Goal: Task Accomplishment & Management: Use online tool/utility

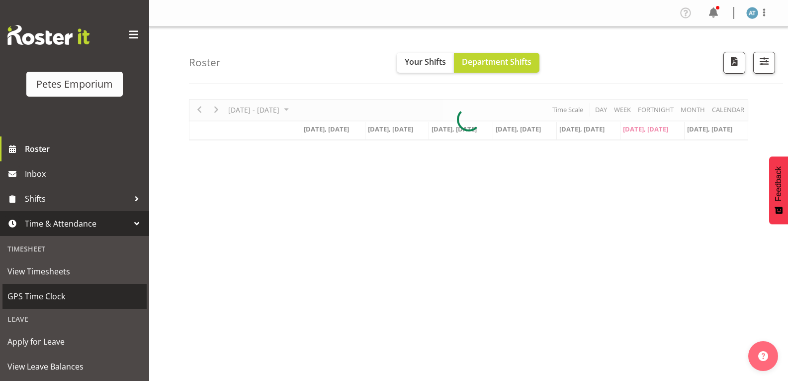
click at [95, 287] on link "GPS Time Clock" at bounding box center [74, 296] width 144 height 25
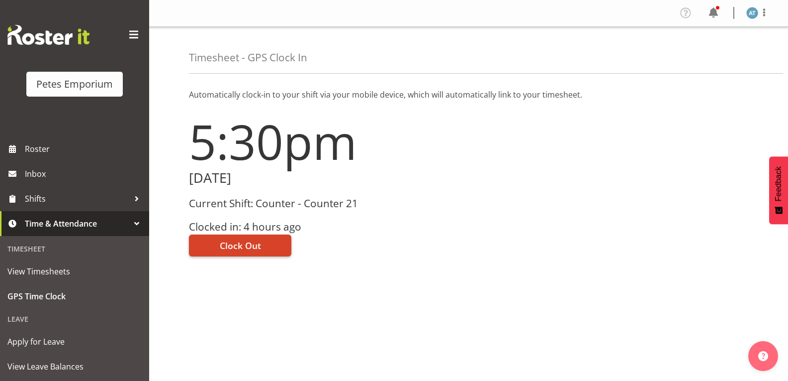
click at [246, 247] on span "Clock Out" at bounding box center [240, 245] width 41 height 13
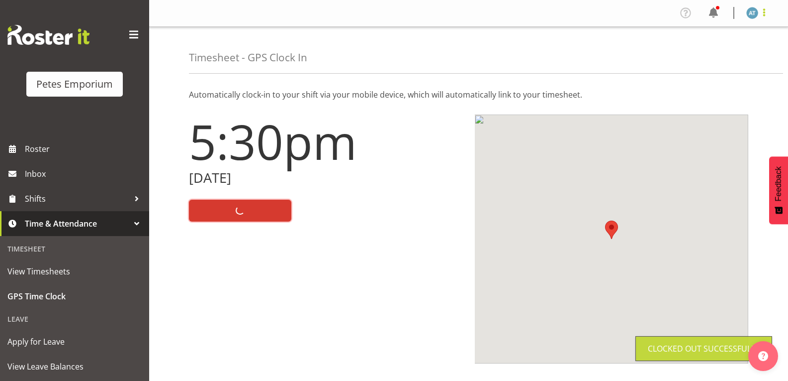
click at [765, 14] on span at bounding box center [765, 12] width 12 height 12
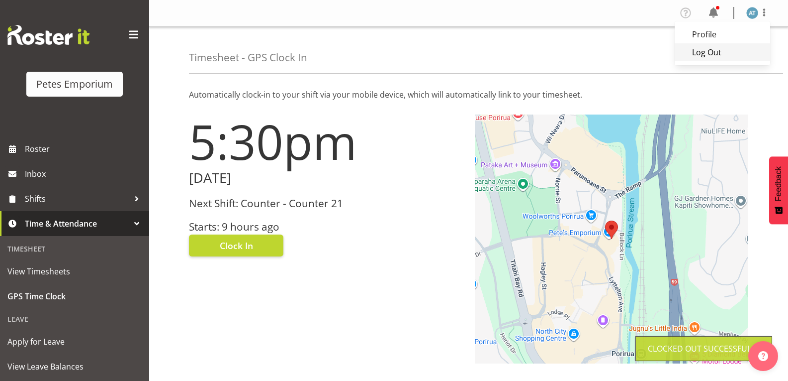
click at [725, 52] on link "Log Out" at bounding box center [723, 52] width 96 height 18
